Goal: Transaction & Acquisition: Subscribe to service/newsletter

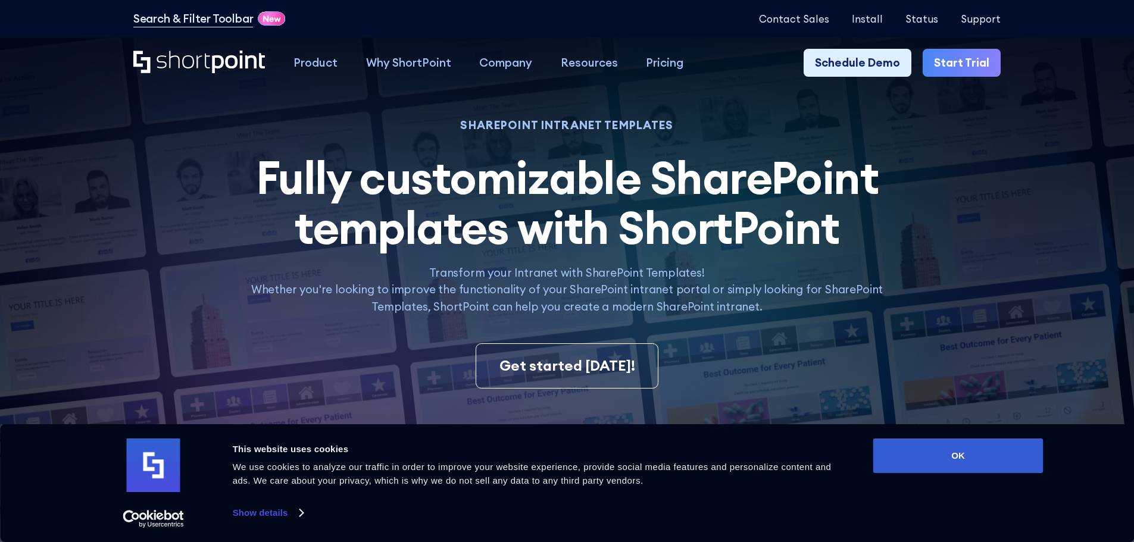
scroll to position [60, 0]
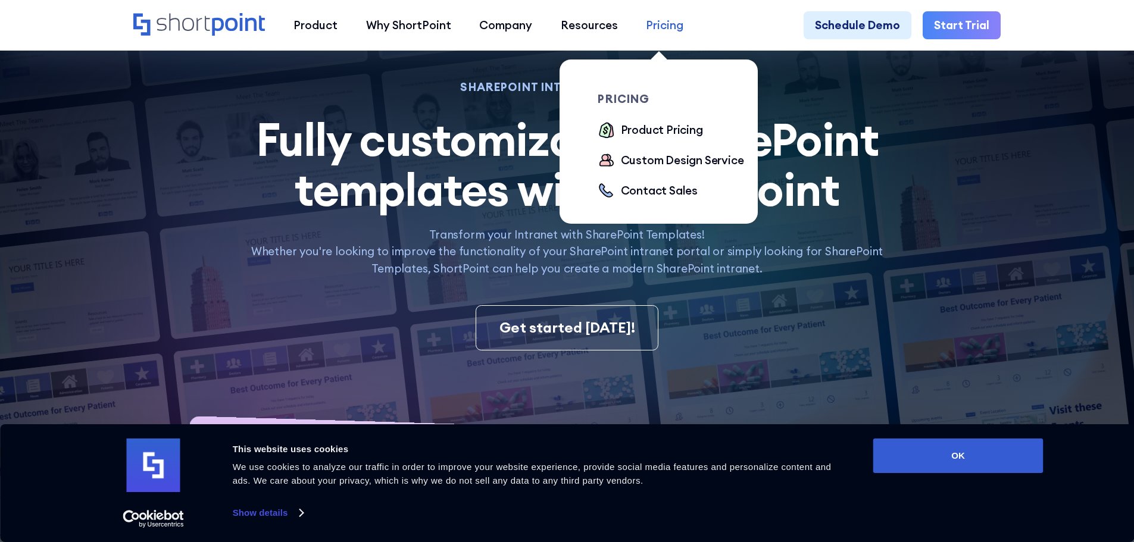
click at [654, 20] on div "Pricing" at bounding box center [664, 25] width 37 height 17
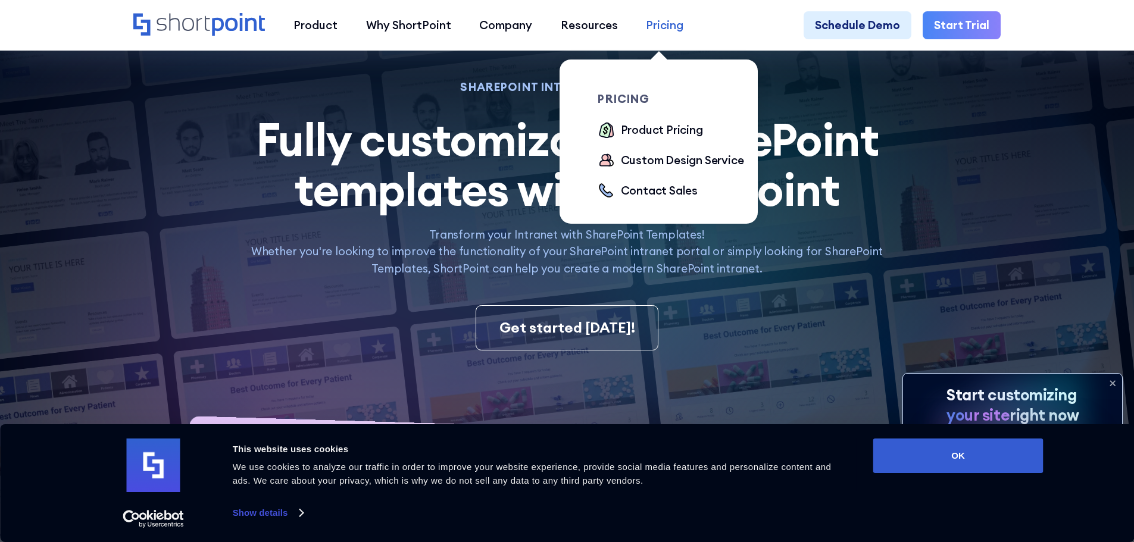
click at [646, 25] on div "Pricing" at bounding box center [664, 25] width 37 height 17
click at [675, 137] on div "Product Pricing" at bounding box center [662, 129] width 82 height 17
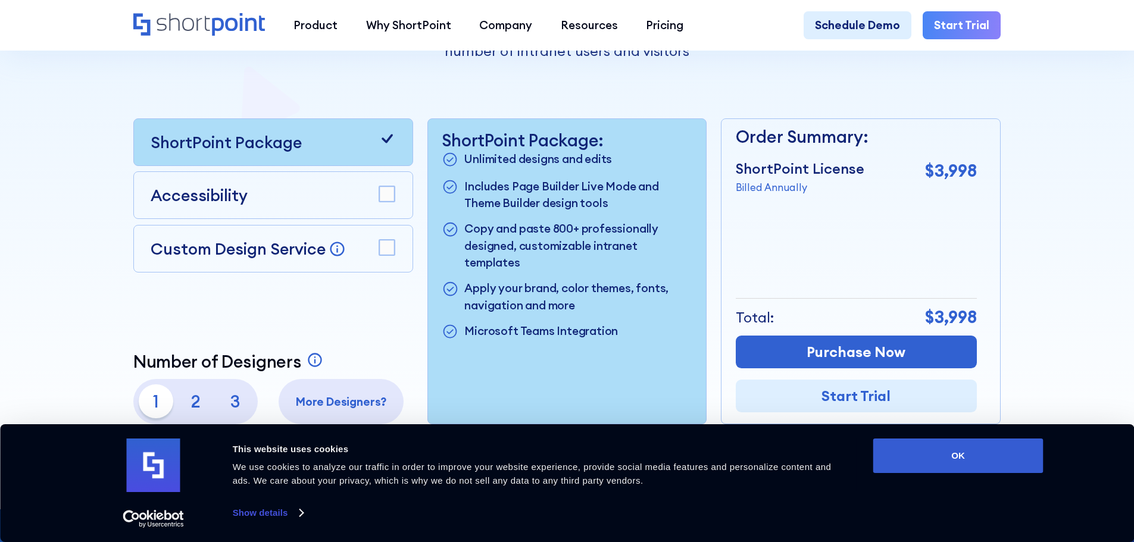
scroll to position [357, 0]
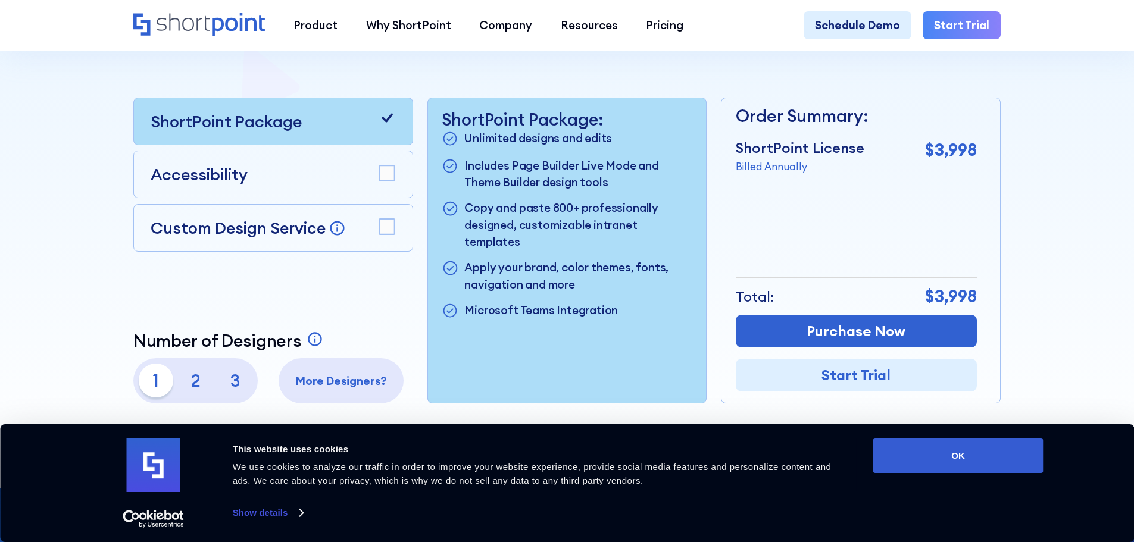
click at [378, 186] on div "Accessibility" at bounding box center [273, 174] width 245 height 24
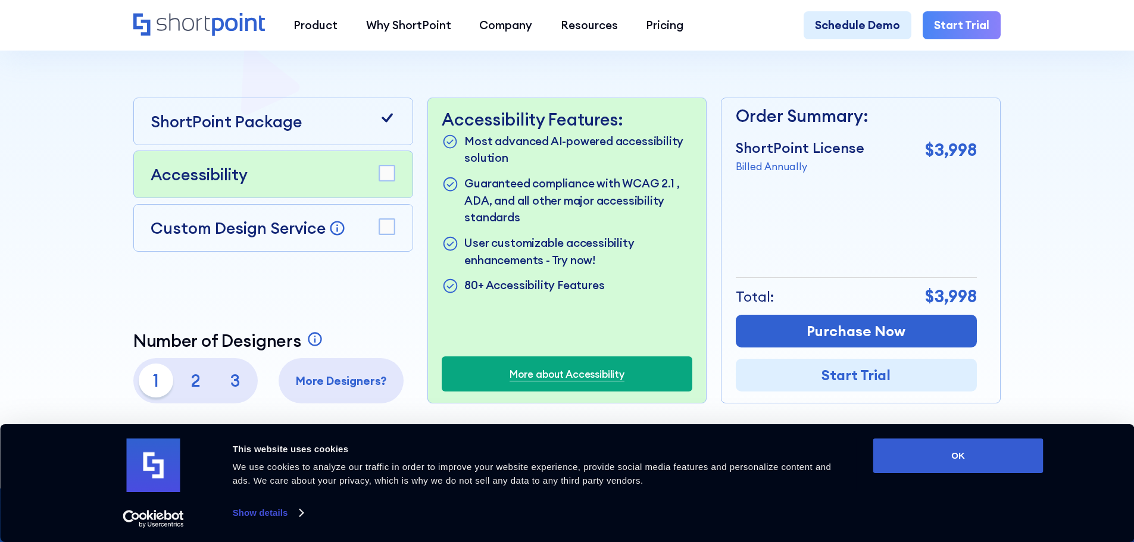
click at [380, 220] on div "Custom Design Service Bring your dream design to life with our Custom Design Se…" at bounding box center [273, 228] width 245 height 24
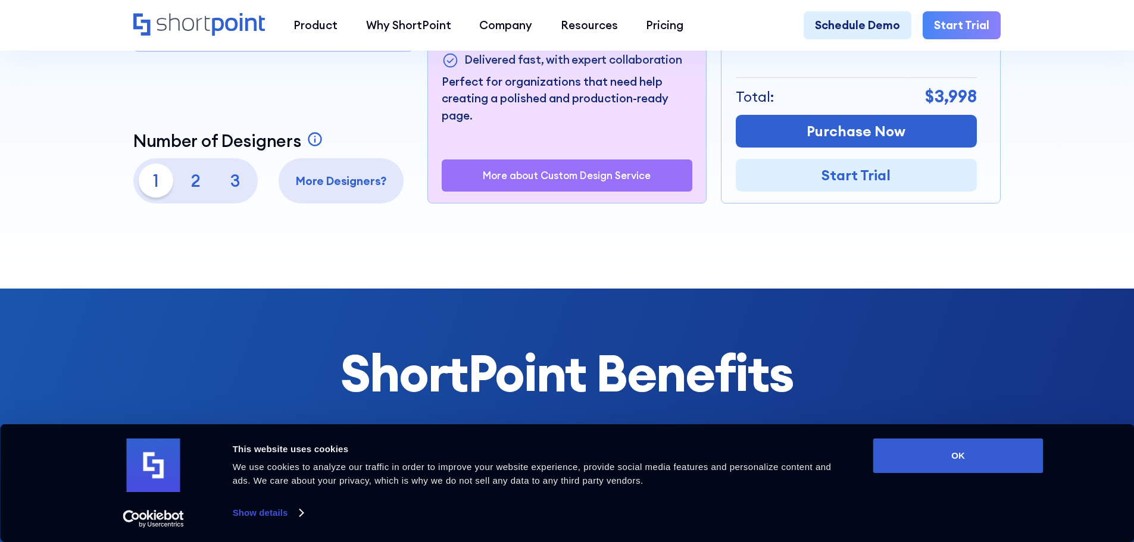
scroll to position [536, 0]
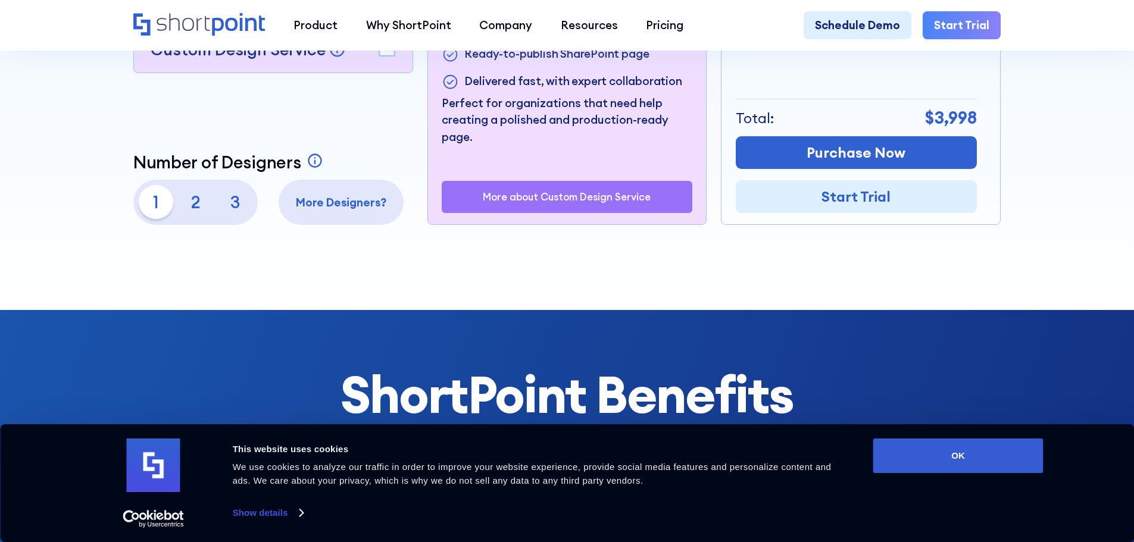
click at [191, 211] on p "2" at bounding box center [196, 202] width 34 height 34
click at [229, 211] on p "3" at bounding box center [235, 202] width 34 height 34
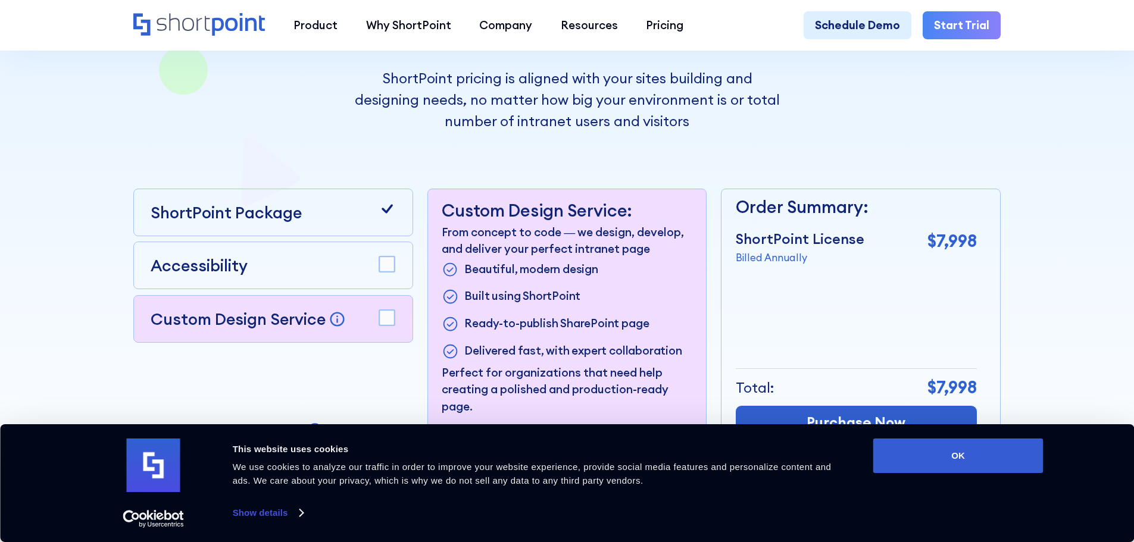
scroll to position [179, 0]
